Goal: Task Accomplishment & Management: Manage account settings

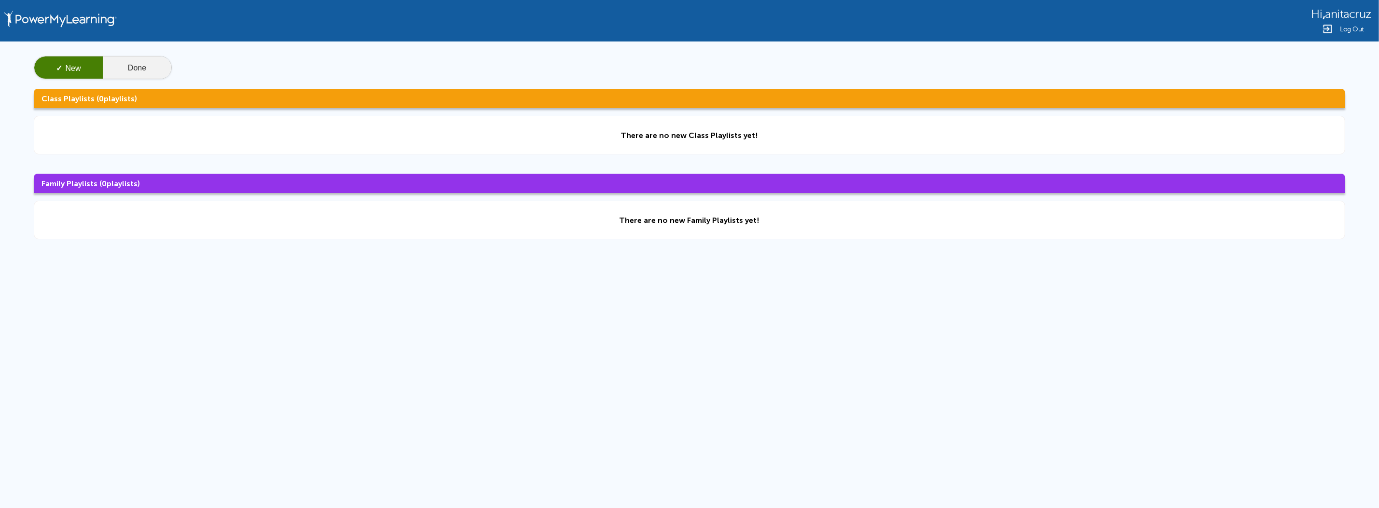
click at [142, 58] on button "Done" at bounding box center [137, 67] width 69 height 23
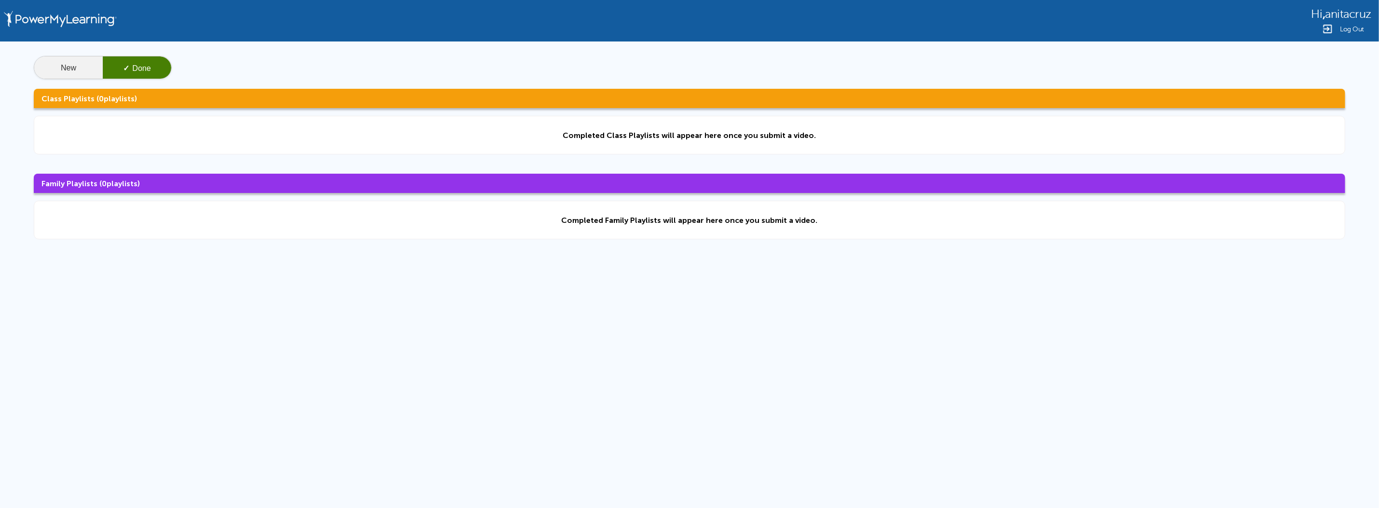
click at [84, 63] on button "New" at bounding box center [68, 67] width 69 height 23
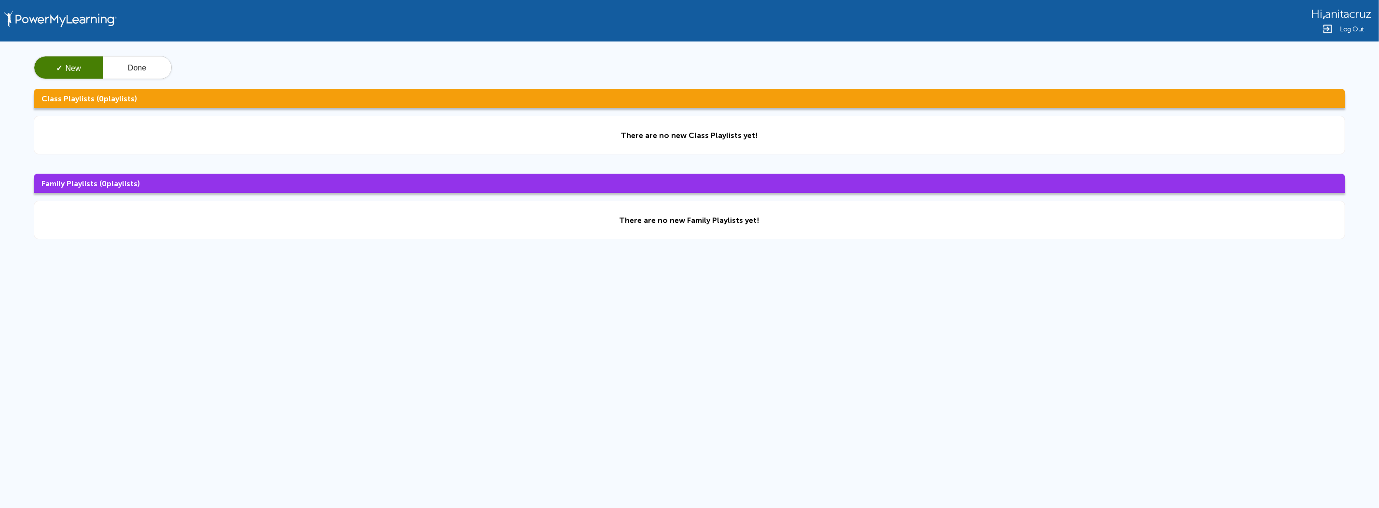
click at [1348, 31] on span "Log Out" at bounding box center [1352, 29] width 24 height 7
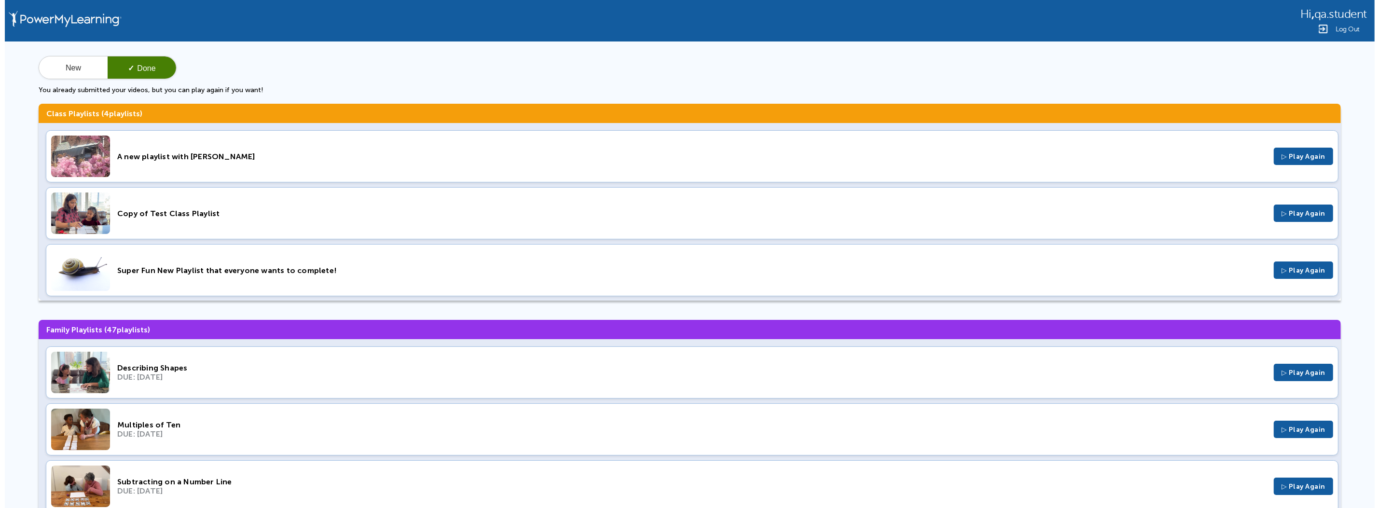
scroll to position [60, 0]
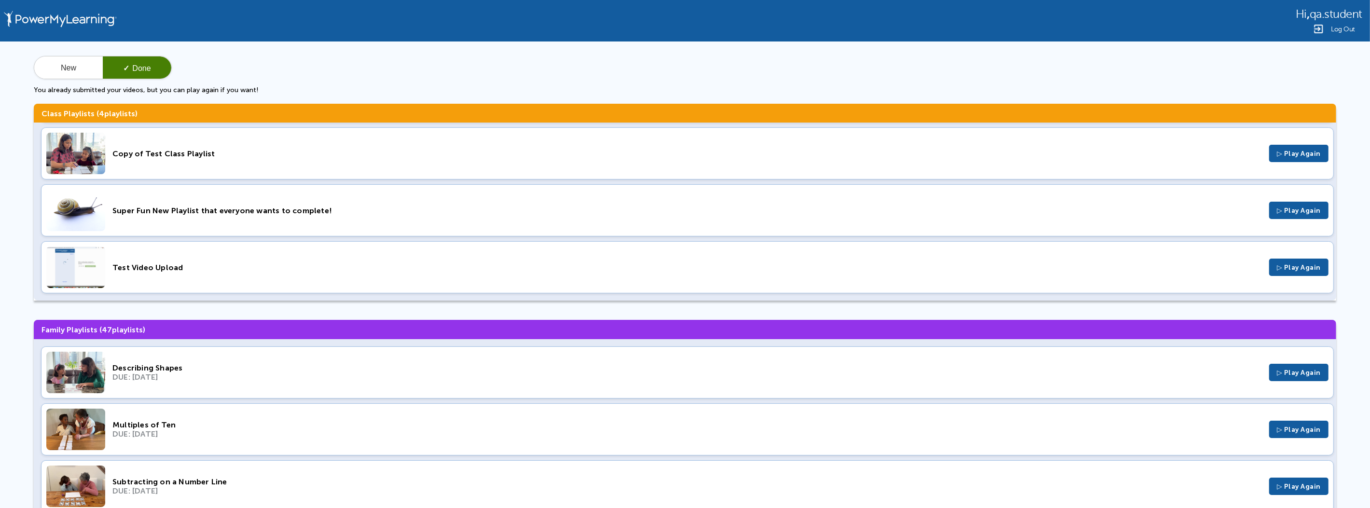
click at [246, 218] on div "Super Fun New Playlist that everyone wants to complete! ▷ Play Again" at bounding box center [687, 210] width 1292 height 52
click at [70, 70] on button "New" at bounding box center [68, 67] width 69 height 23
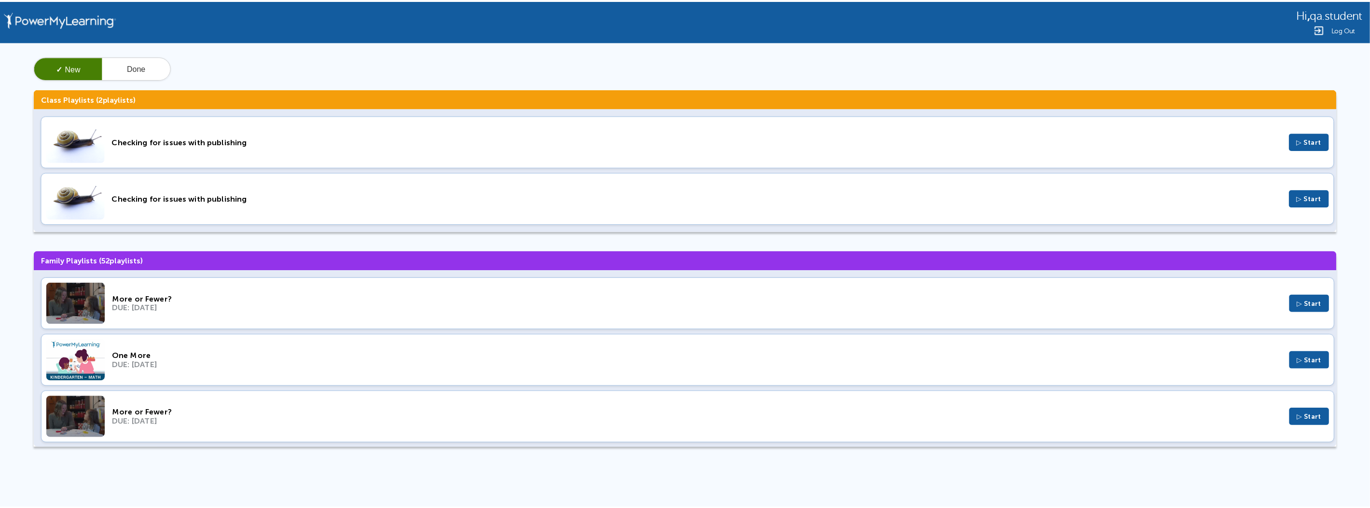
scroll to position [0, 0]
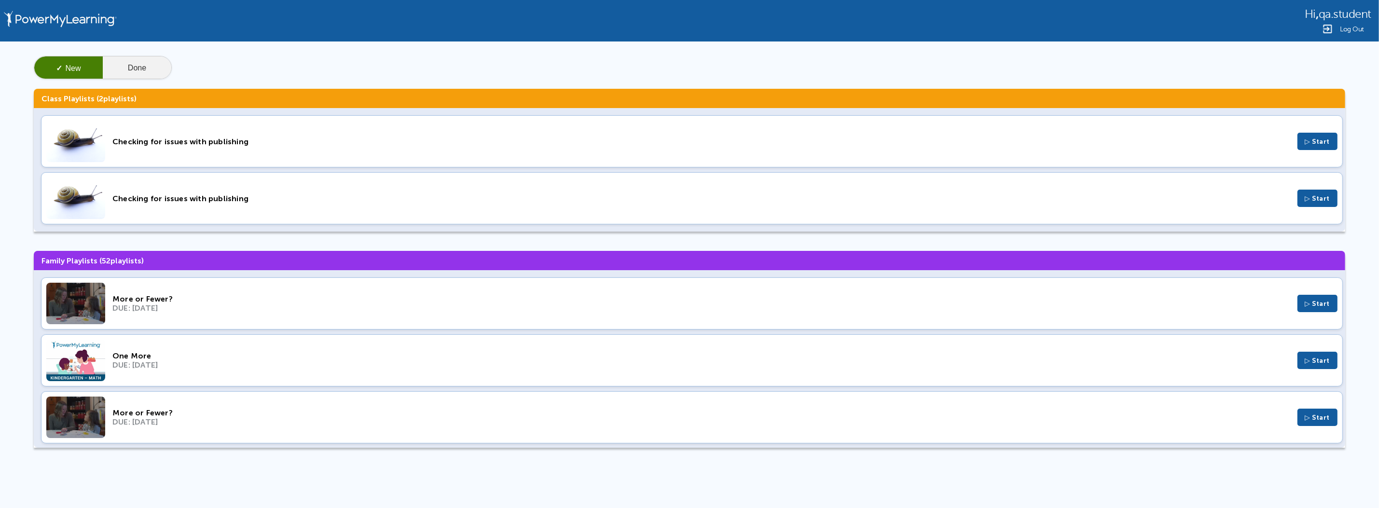
click at [133, 60] on button "Done" at bounding box center [137, 67] width 69 height 23
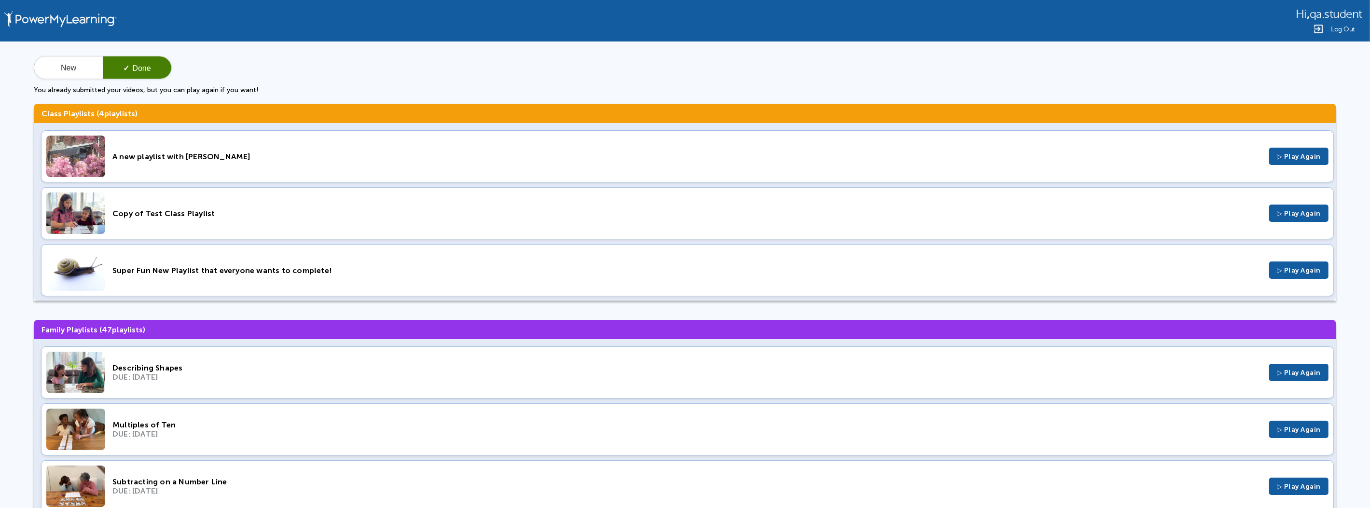
click at [1342, 31] on span "Log Out" at bounding box center [1343, 29] width 24 height 7
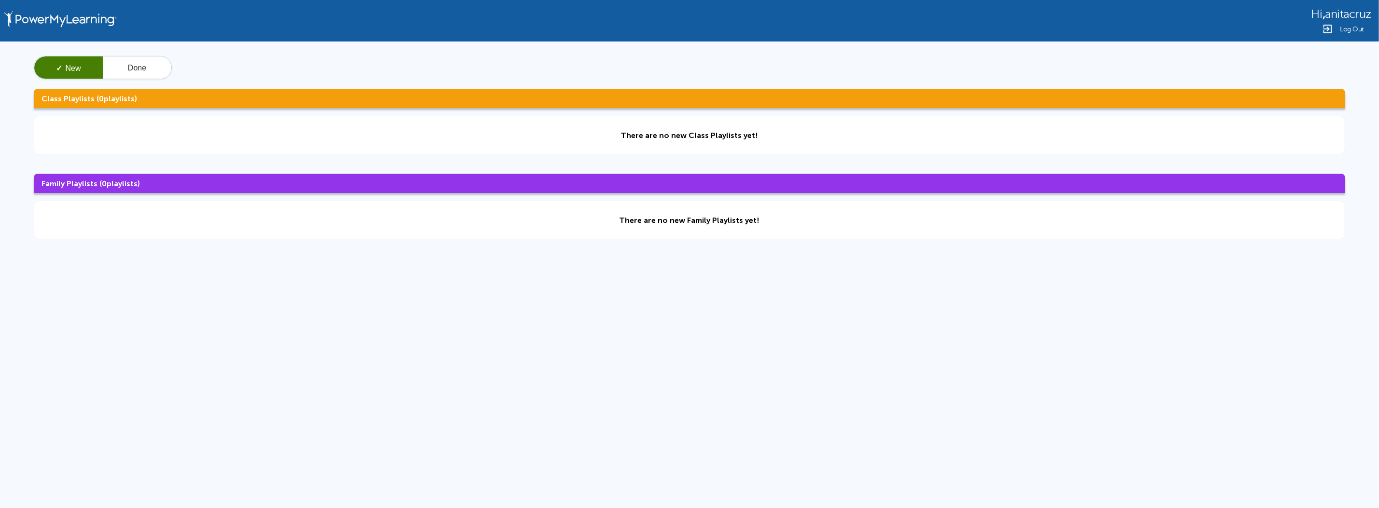
click at [1348, 22] on div "Hi , anitacruz Log Out" at bounding box center [1341, 21] width 60 height 28
click at [1357, 34] on div "Log Out" at bounding box center [1341, 29] width 60 height 12
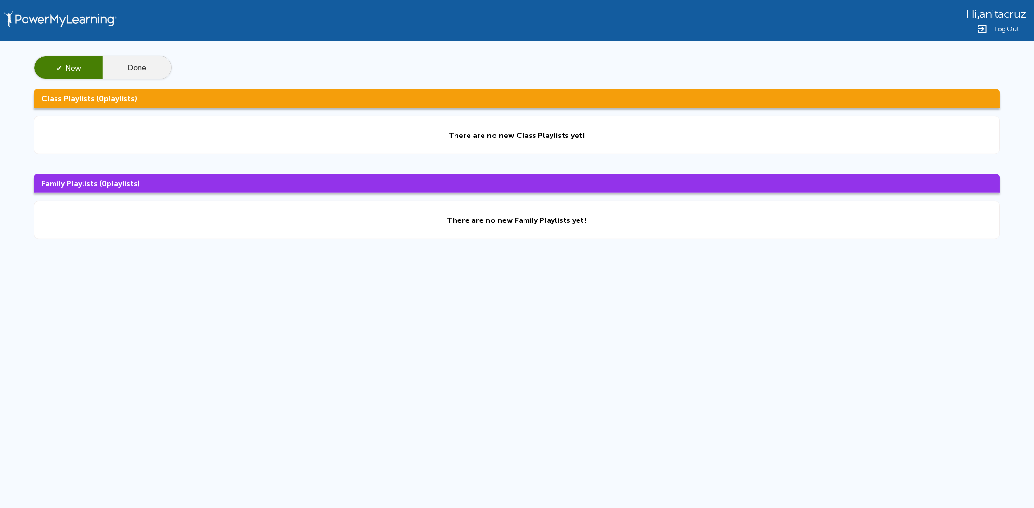
click at [144, 73] on button "Done" at bounding box center [137, 67] width 69 height 23
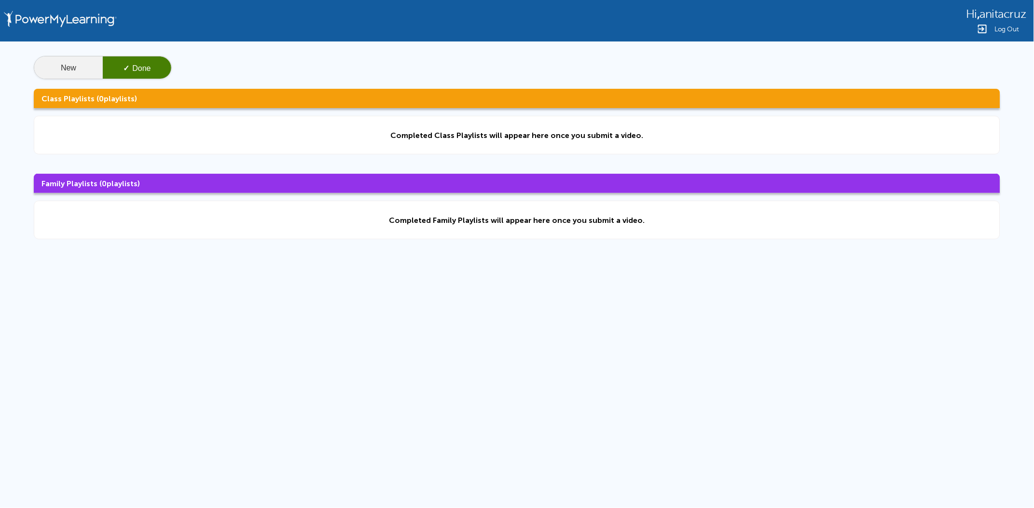
click at [77, 60] on button "New" at bounding box center [68, 67] width 69 height 23
